Goal: Information Seeking & Learning: Learn about a topic

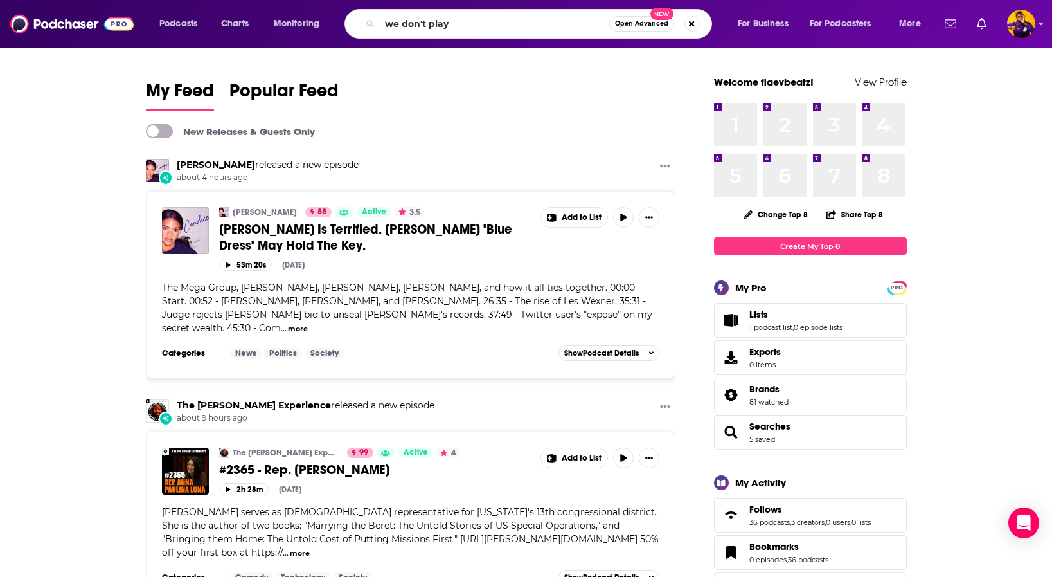
type input "we don't play"
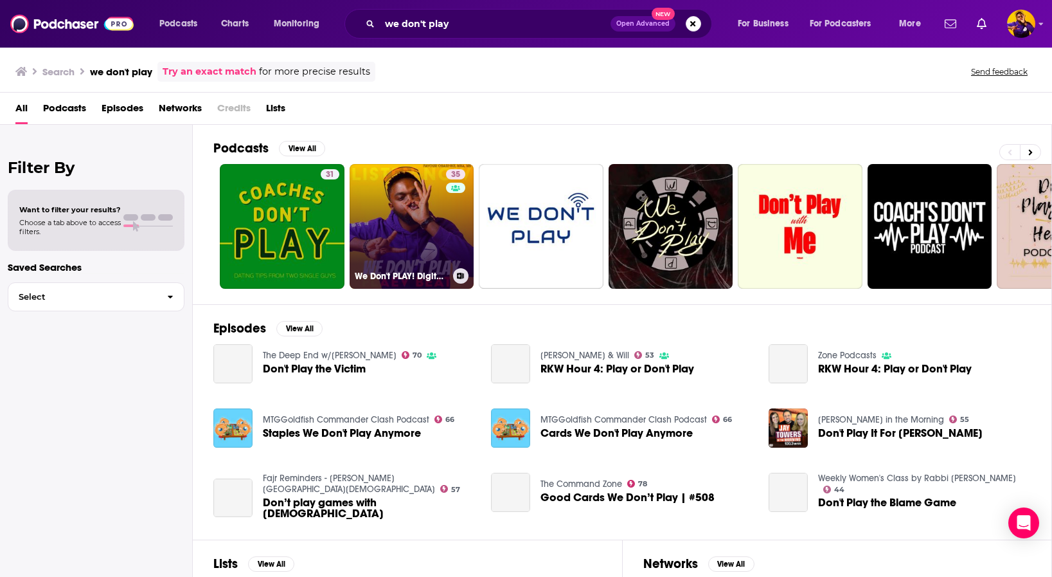
click at [416, 204] on link "35 We Don't PLAY! Digital Online Marketing SEO Podcast: Monetize Pinterest AI T…" at bounding box center [412, 226] width 125 height 125
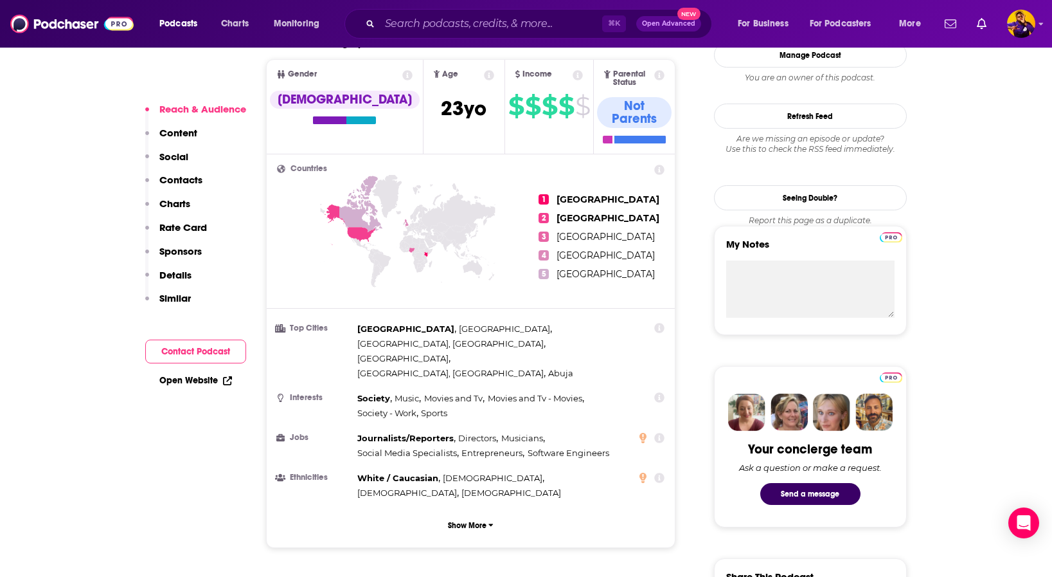
scroll to position [484, 0]
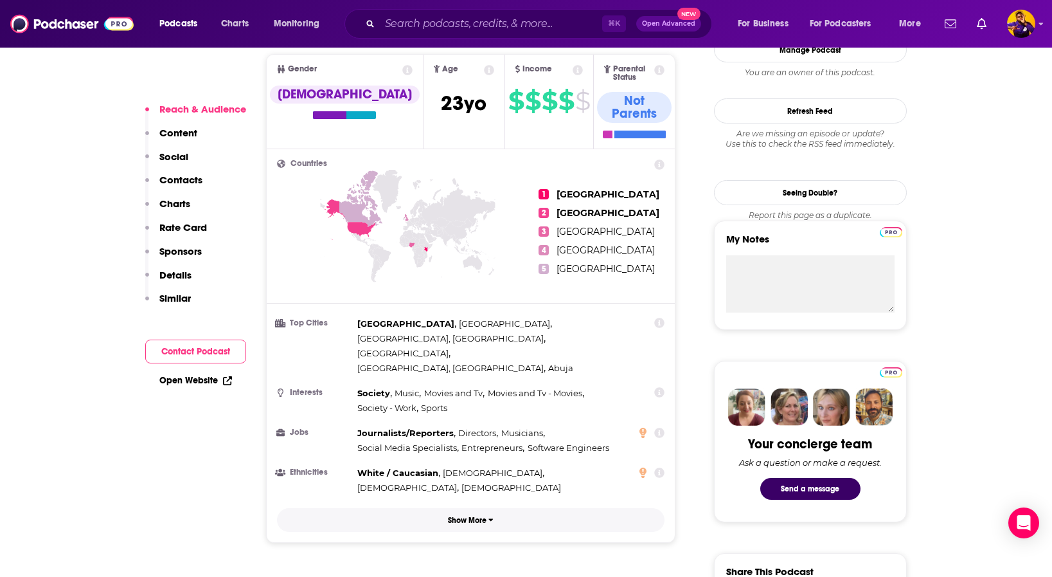
click at [489, 508] on button "Show More" at bounding box center [471, 520] width 388 height 24
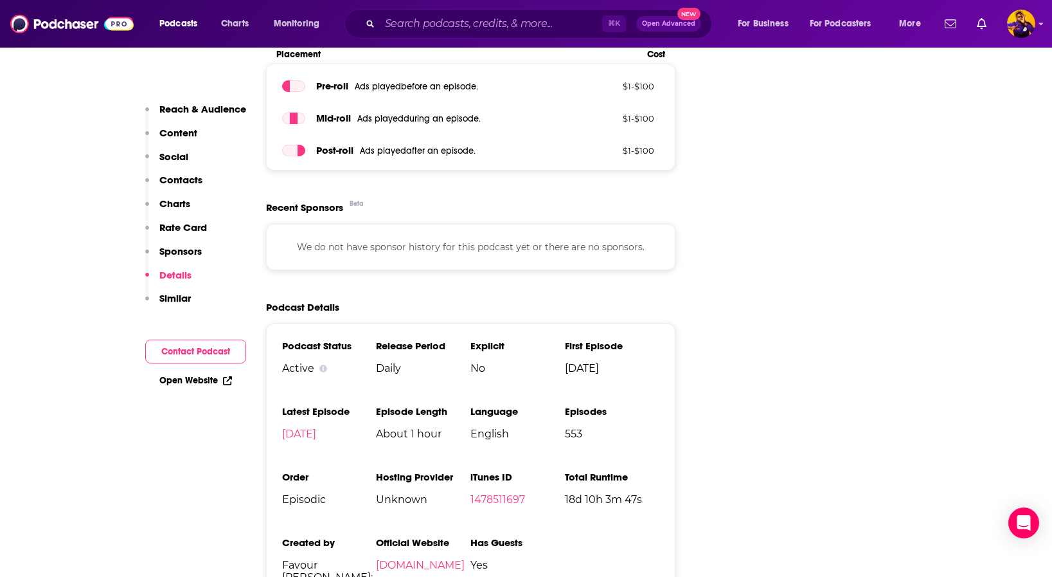
scroll to position [1976, 0]
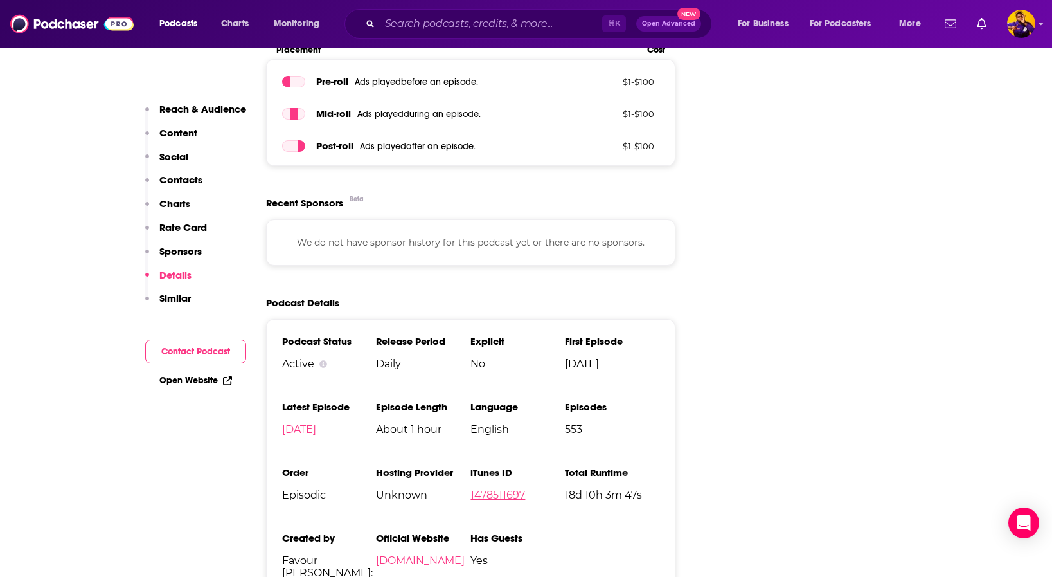
click at [508, 489] on link "1478511697" at bounding box center [498, 495] width 55 height 12
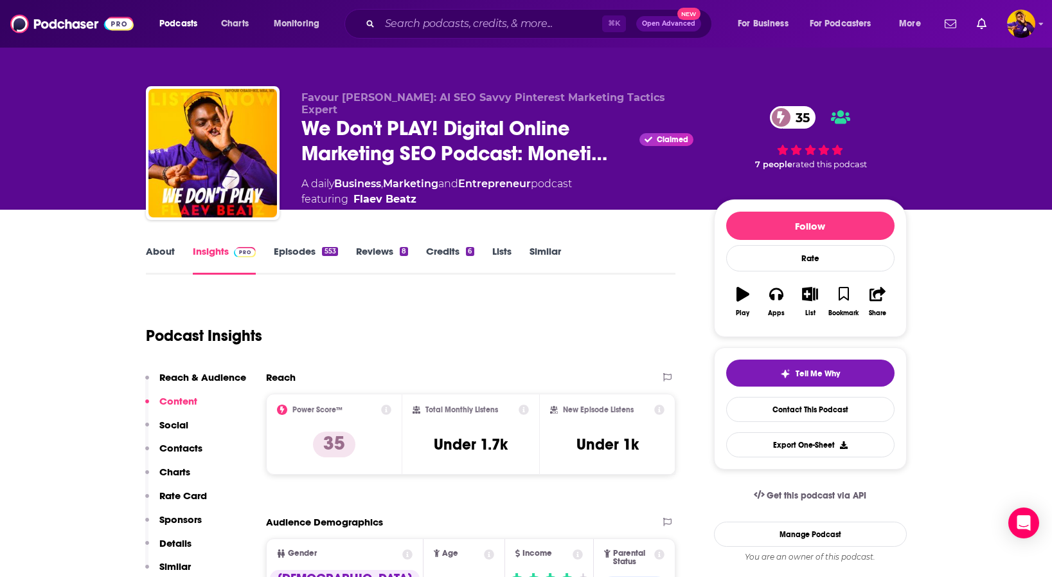
scroll to position [0, 0]
